Goal: Task Accomplishment & Management: Manage account settings

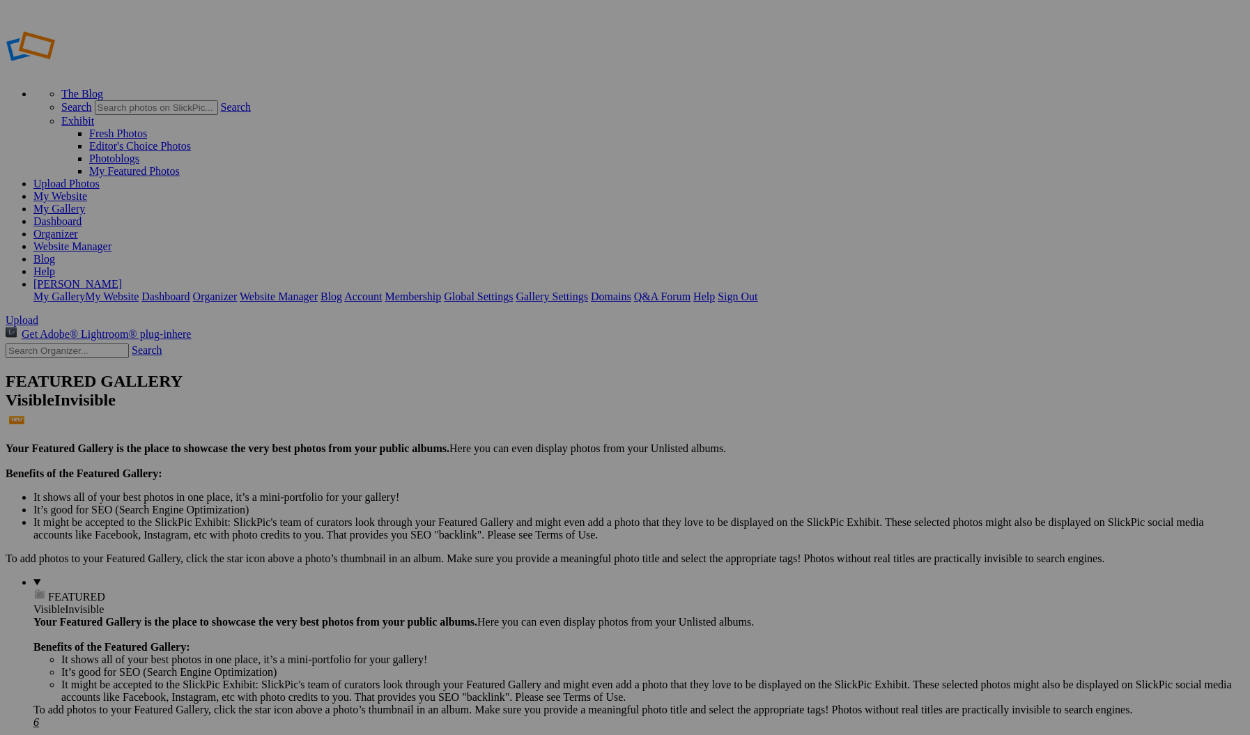
type input "[PERSON_NAME] Family Fall 2025"
click at [500, 437] on span "Create" at bounding box center [485, 443] width 29 height 12
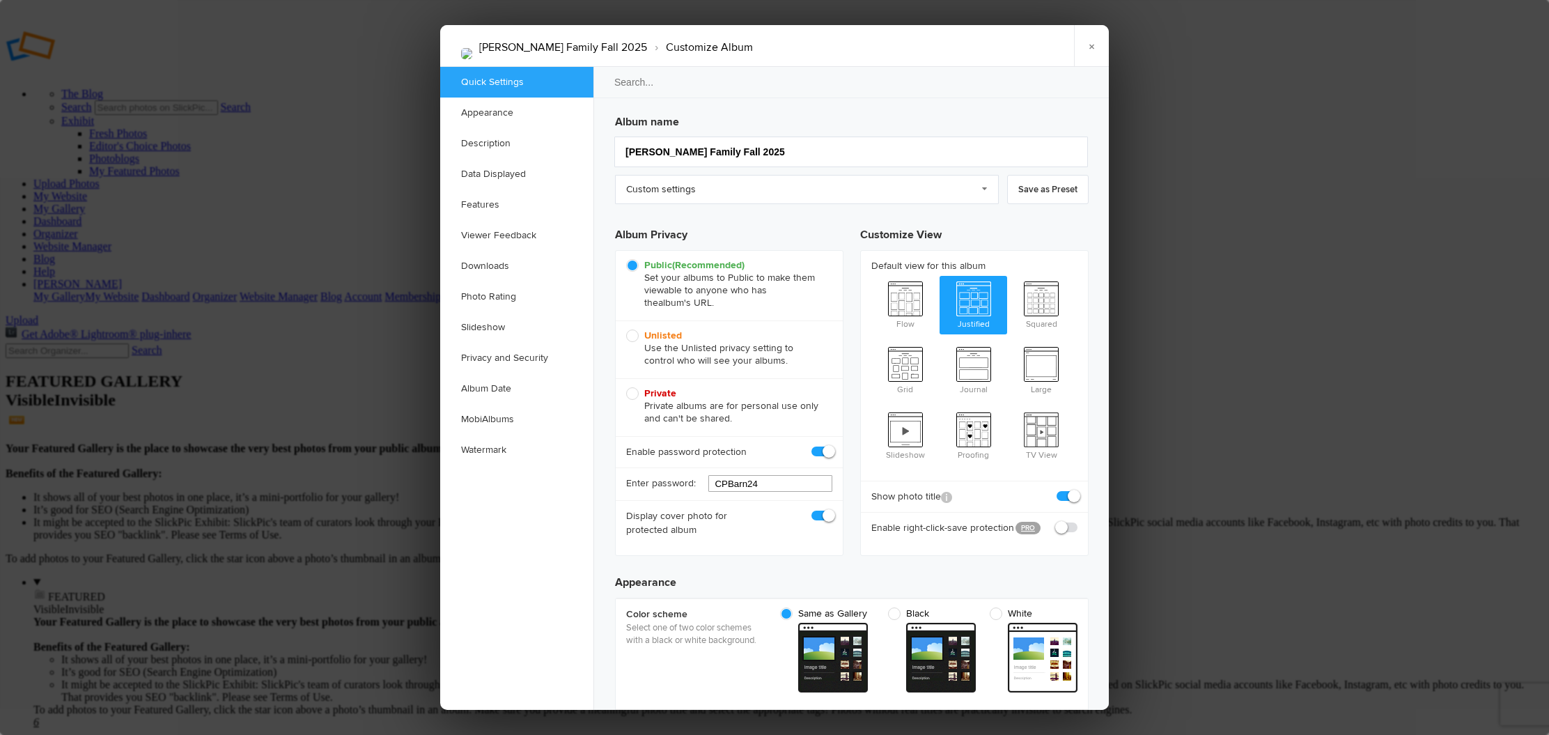
click at [731, 484] on input "CPBarn24" at bounding box center [770, 483] width 124 height 17
click at [730, 484] on input "CPBarn24" at bounding box center [770, 483] width 124 height 17
click at [720, 485] on input "Leaves25" at bounding box center [770, 483] width 124 height 17
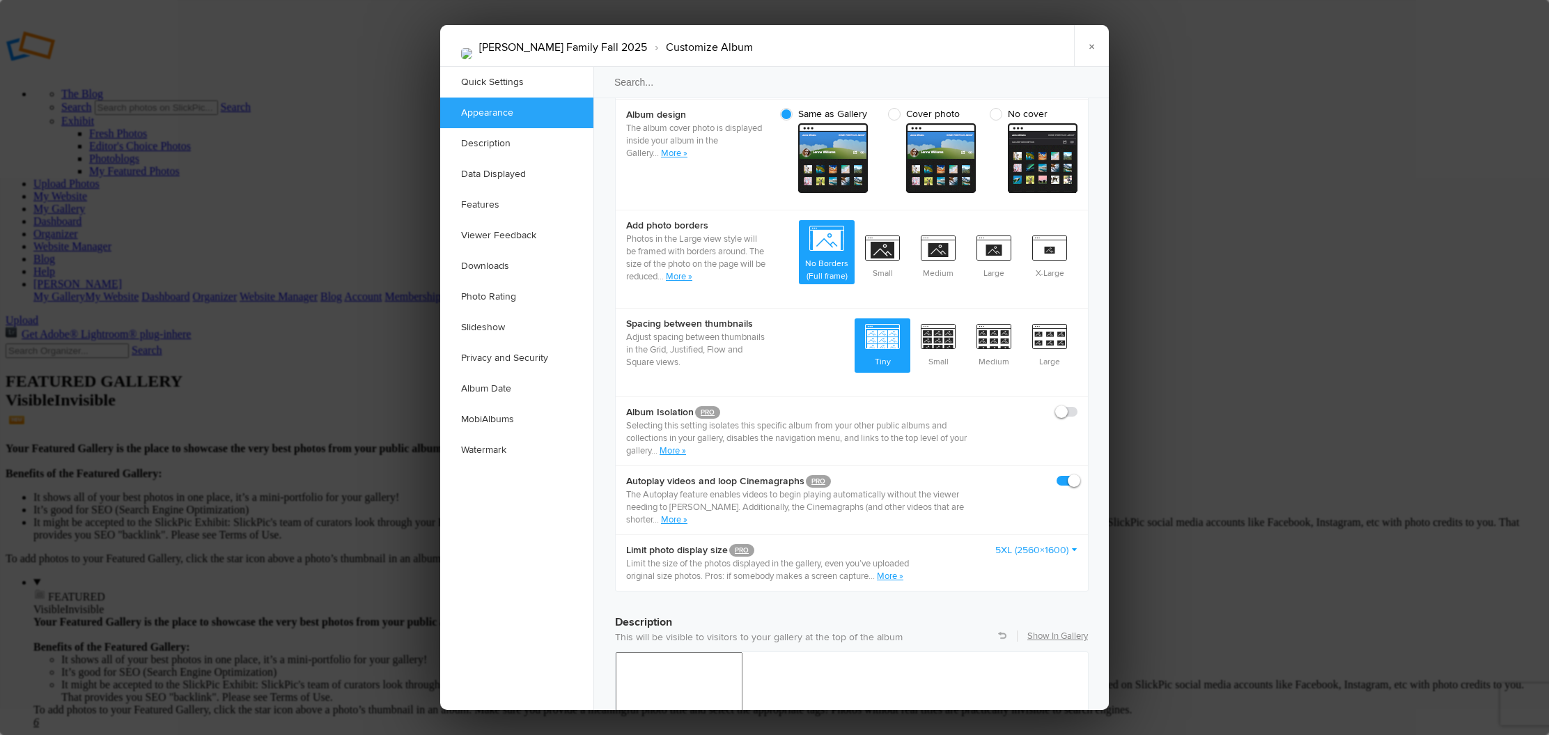
scroll to position [787, 0]
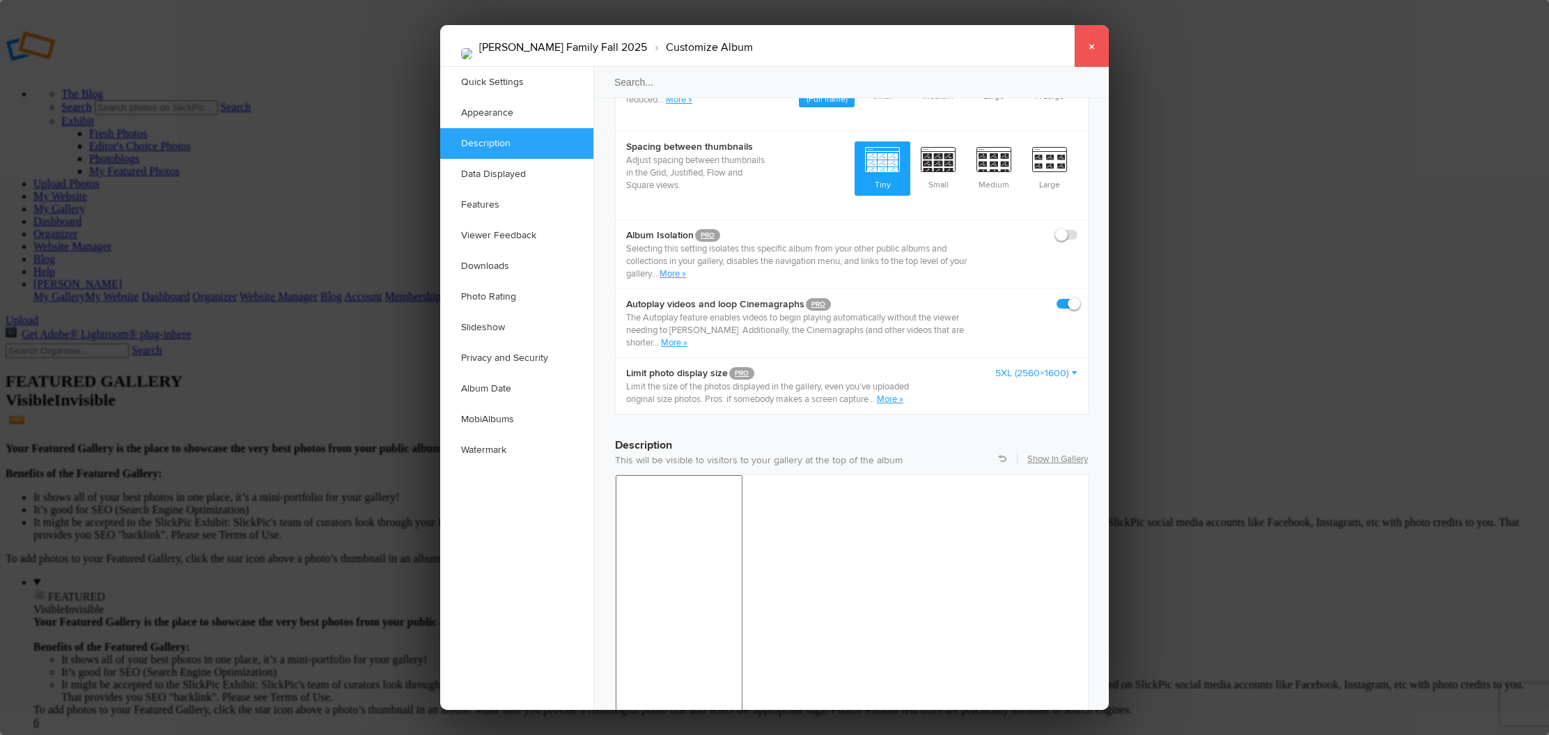
type input "Leaves25"
click at [1085, 45] on link "×" at bounding box center [1091, 46] width 35 height 42
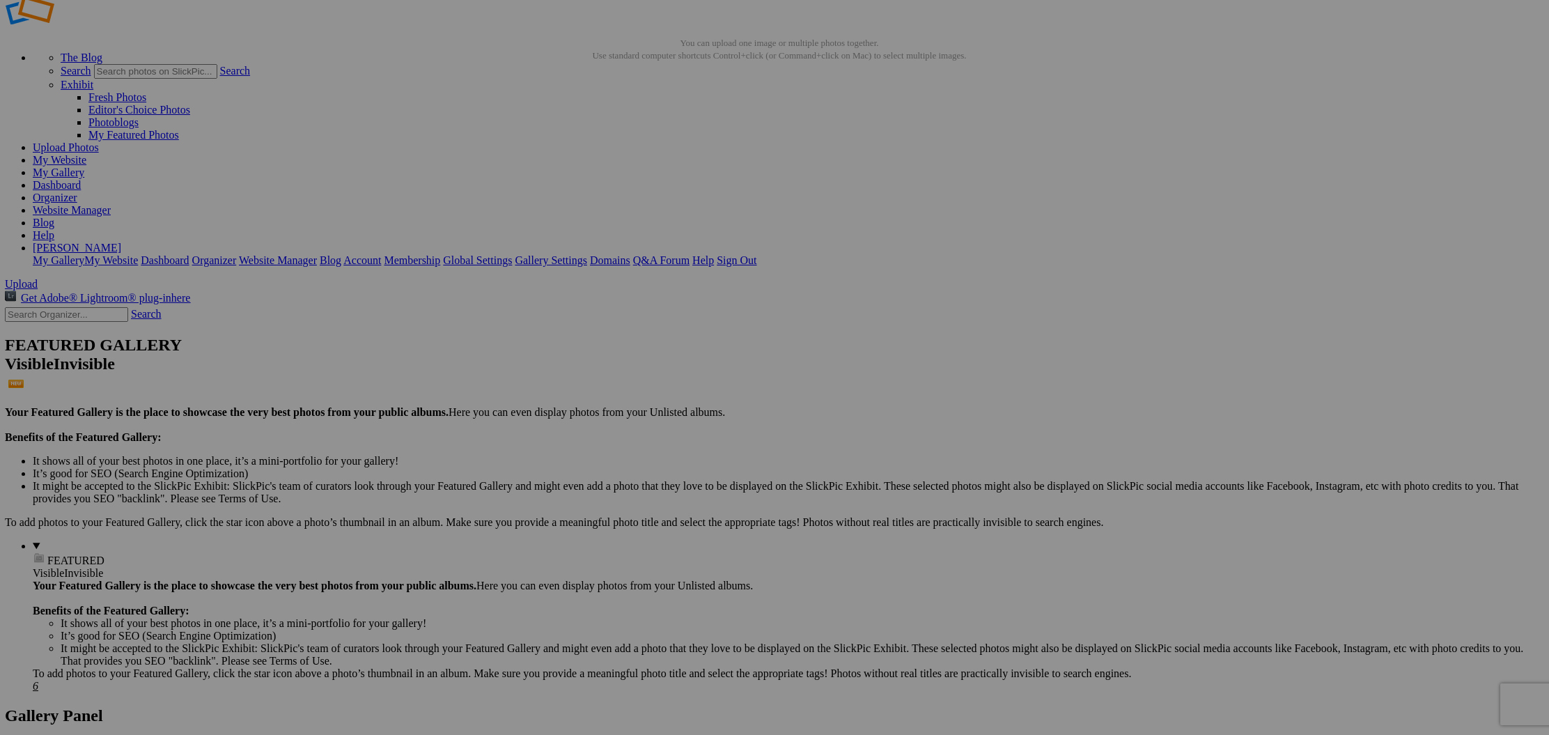
scroll to position [36, 0]
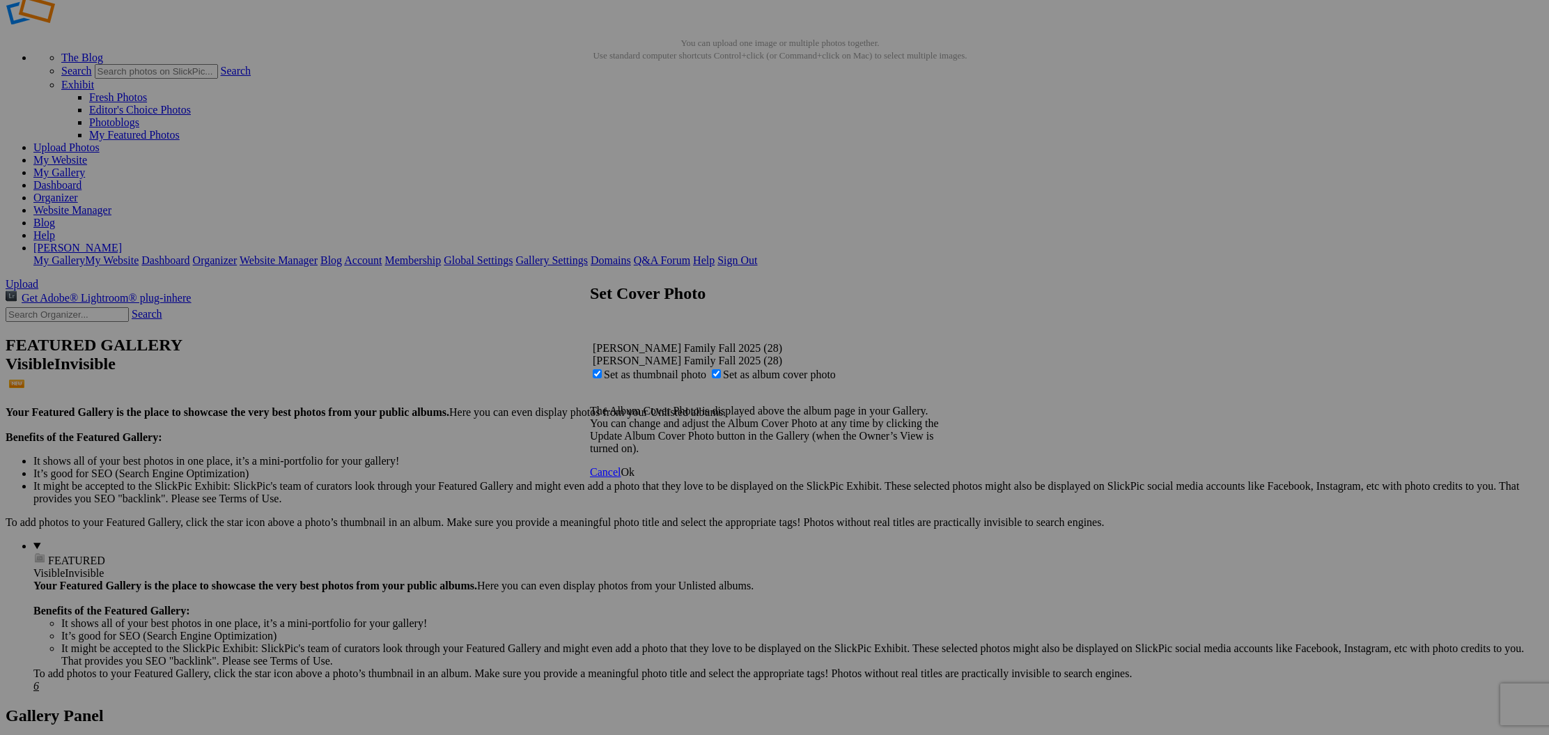
click at [762, 369] on span "Set as album cover photo" at bounding box center [779, 375] width 113 height 12
click at [721, 369] on input "Set as album cover photo" at bounding box center [716, 373] width 9 height 9
checkbox input "false"
click at [635, 476] on span "Ok" at bounding box center [628, 472] width 14 height 12
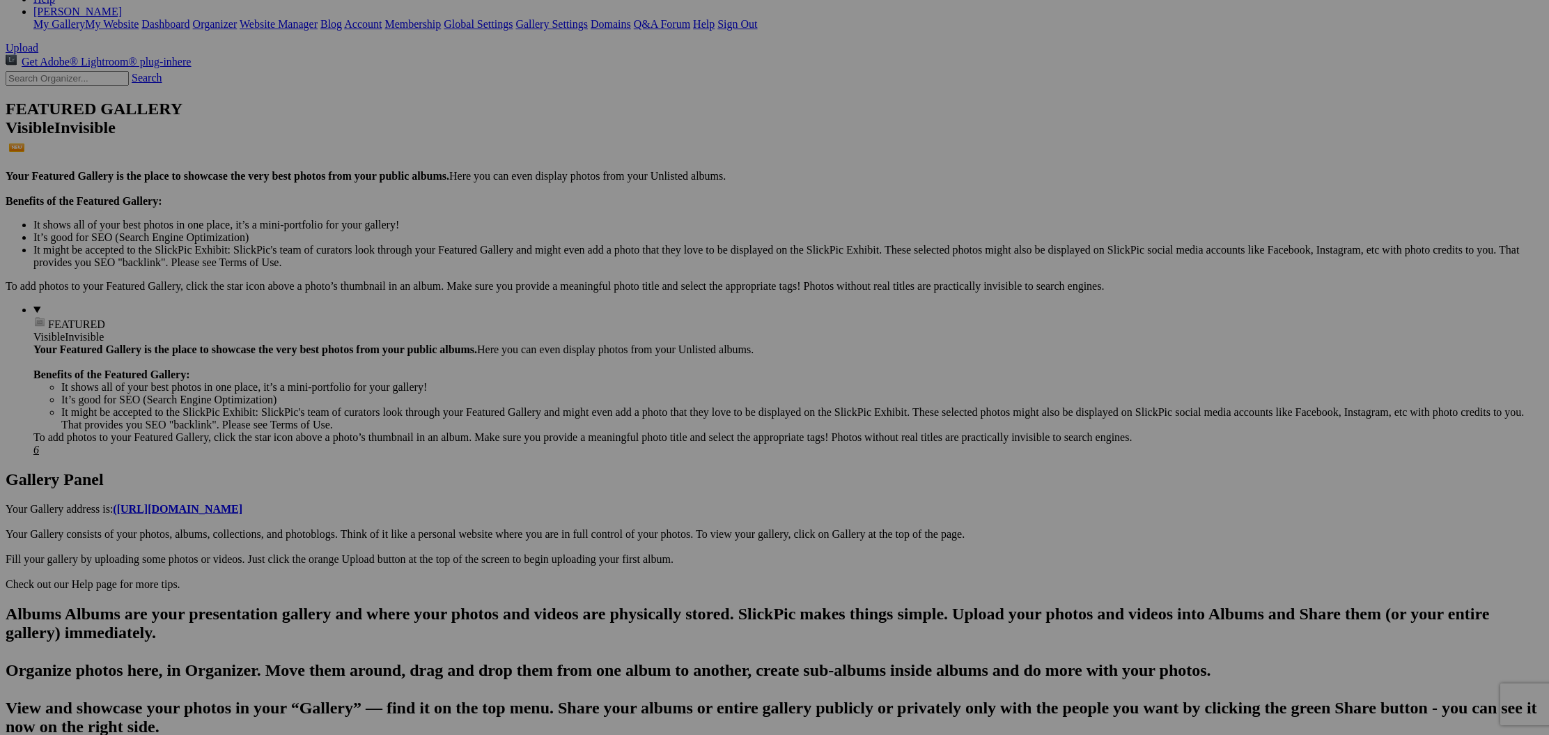
scroll to position [274, 0]
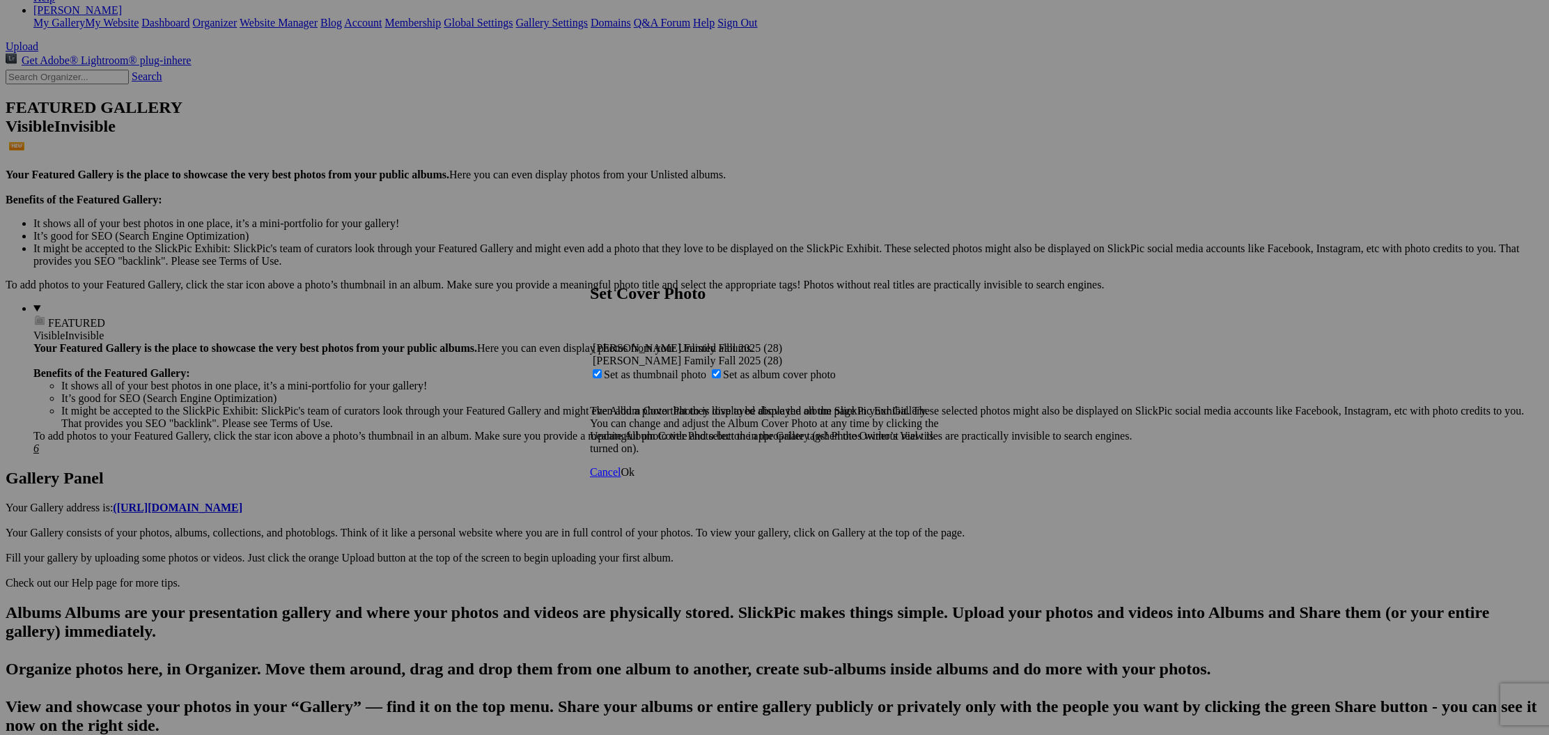
click at [768, 369] on span "Set as album cover photo" at bounding box center [779, 375] width 113 height 12
click at [721, 369] on input "Set as album cover photo" at bounding box center [716, 373] width 9 height 9
checkbox input "false"
click at [635, 478] on span "Ok" at bounding box center [628, 472] width 14 height 12
